Goal: Information Seeking & Learning: Learn about a topic

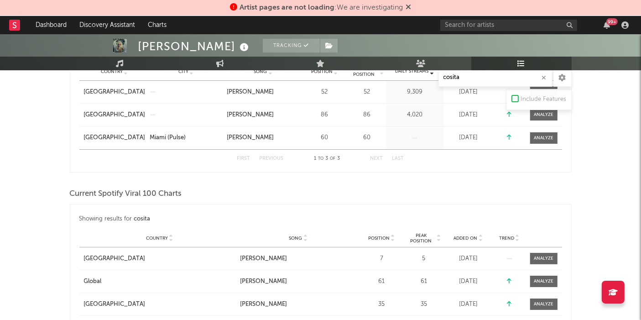
scroll to position [172, 0]
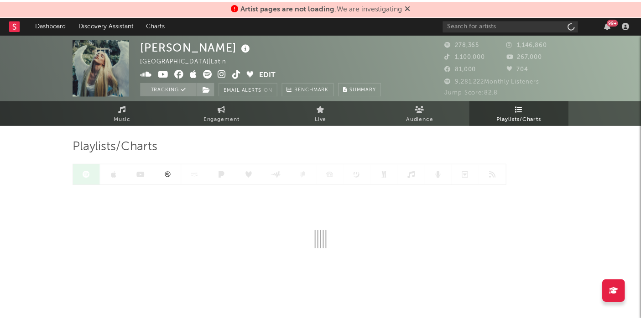
scroll to position [16, 0]
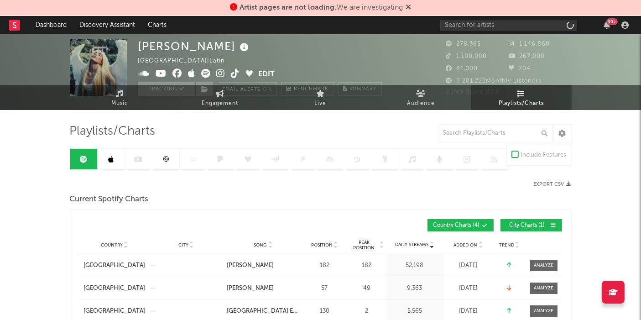
click at [532, 107] on span "Playlists/Charts" at bounding box center [521, 103] width 45 height 11
click at [485, 136] on input "text" at bounding box center [495, 133] width 114 height 18
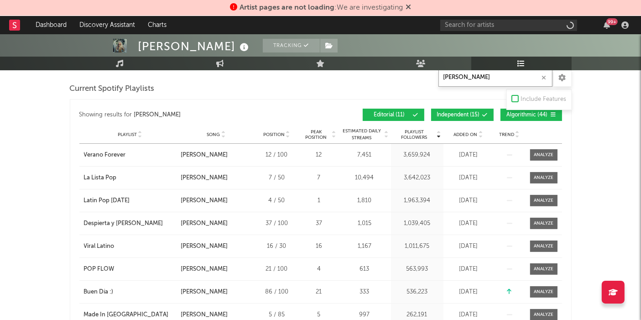
scroll to position [651, 0]
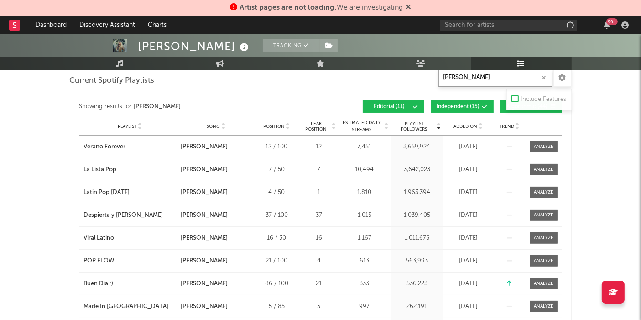
type input "cosita linda"
drag, startPoint x: 485, startPoint y: 105, endPoint x: 590, endPoint y: 114, distance: 105.3
click at [590, 114] on div "ELENA ROSE Tracking United States | Latin Edit Tracking Email Alerts On Benchma…" at bounding box center [320, 201] width 641 height 1636
click at [471, 104] on span "Independent ( 15 )" at bounding box center [458, 106] width 43 height 5
click at [501, 106] on button "Algorithmic ( 44 )" at bounding box center [532, 106] width 62 height 12
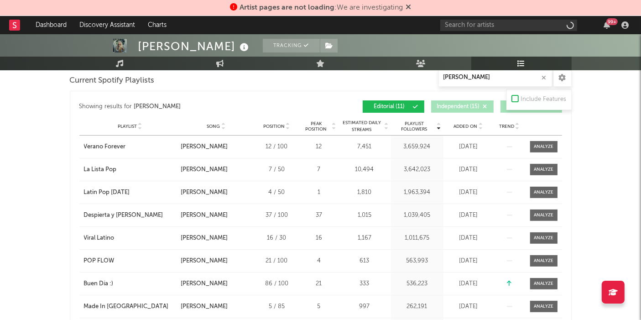
click at [476, 127] on div "Added On" at bounding box center [469, 126] width 46 height 7
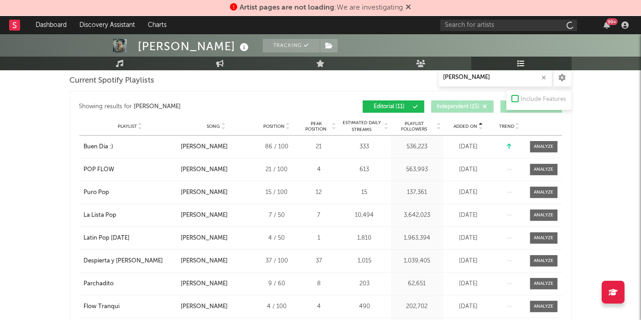
click at [476, 127] on div "Added On" at bounding box center [469, 126] width 46 height 7
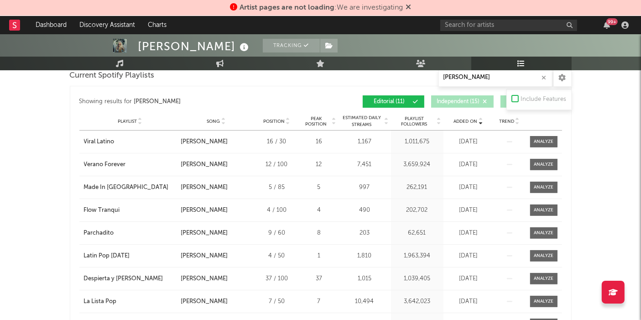
scroll to position [656, 0]
